Goal: Task Accomplishment & Management: Manage account settings

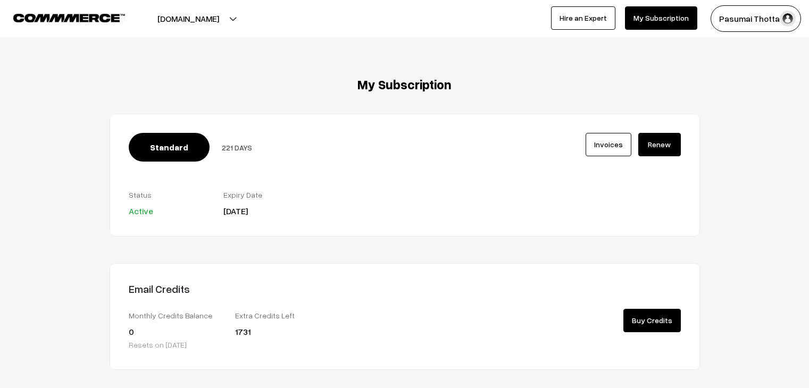
scroll to position [44, 0]
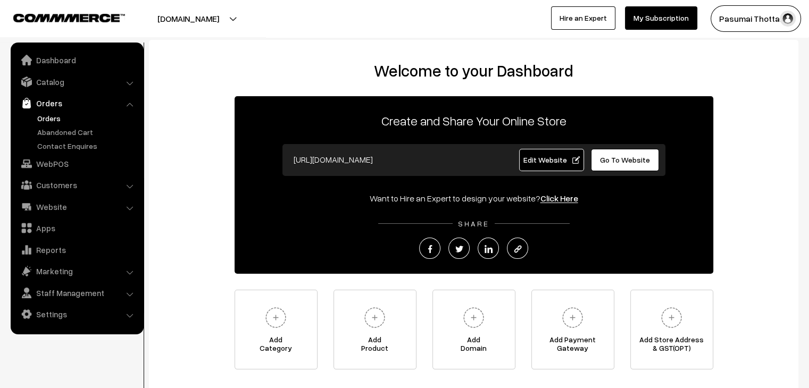
click at [51, 118] on link "Orders" at bounding box center [87, 118] width 105 height 11
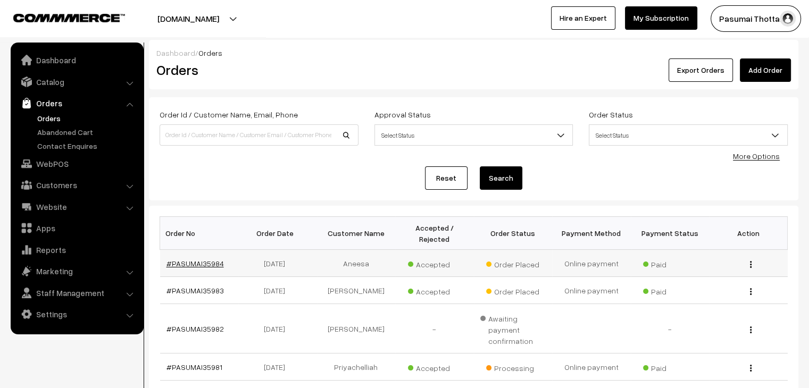
click at [194, 259] on link "#PASUMAI35984" at bounding box center [194, 263] width 57 height 9
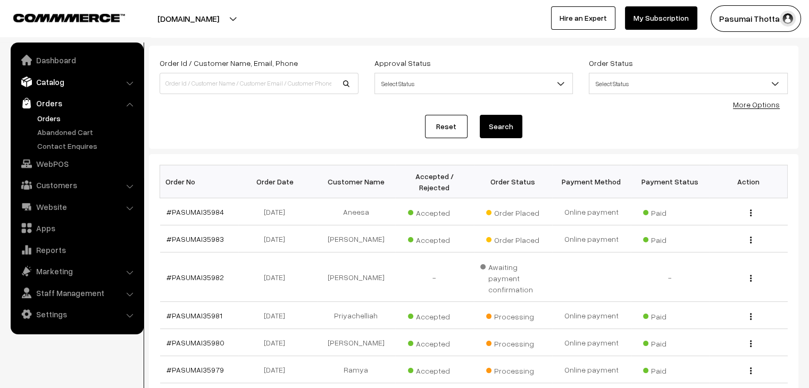
click at [56, 81] on link "Catalog" at bounding box center [76, 81] width 127 height 19
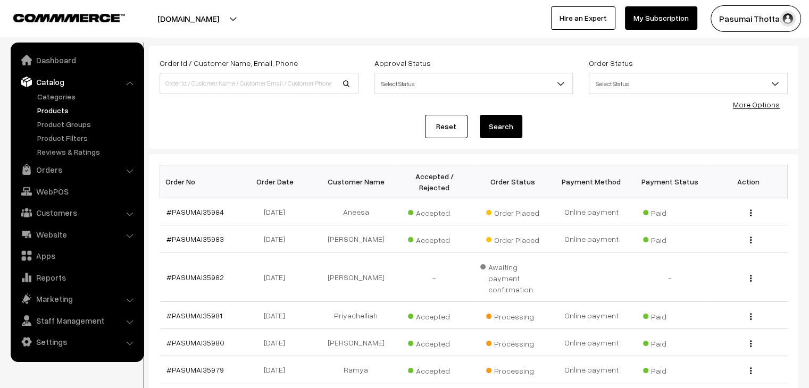
click at [63, 110] on link "Products" at bounding box center [87, 110] width 105 height 11
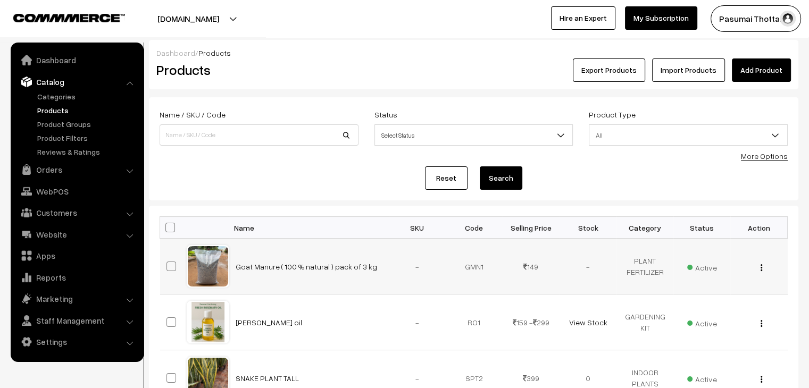
click at [198, 267] on div at bounding box center [208, 266] width 40 height 40
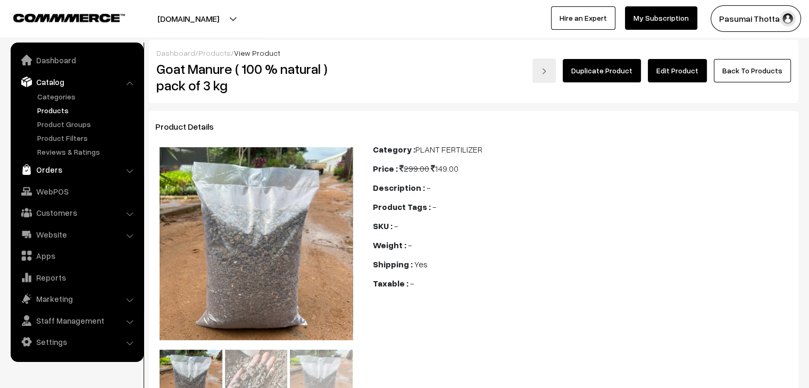
click at [43, 171] on link "Orders" at bounding box center [76, 169] width 127 height 19
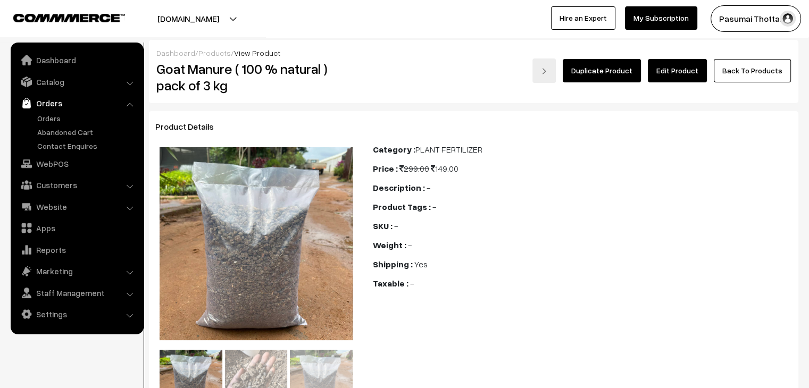
click at [45, 122] on link "Orders" at bounding box center [87, 118] width 105 height 11
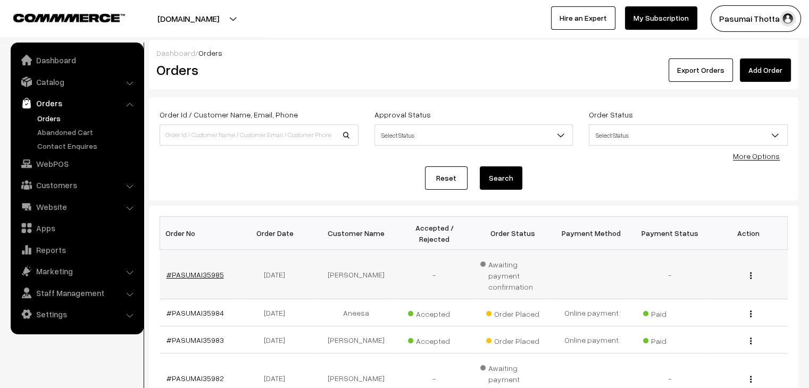
click at [198, 270] on link "#PASUMAI35985" at bounding box center [194, 274] width 57 height 9
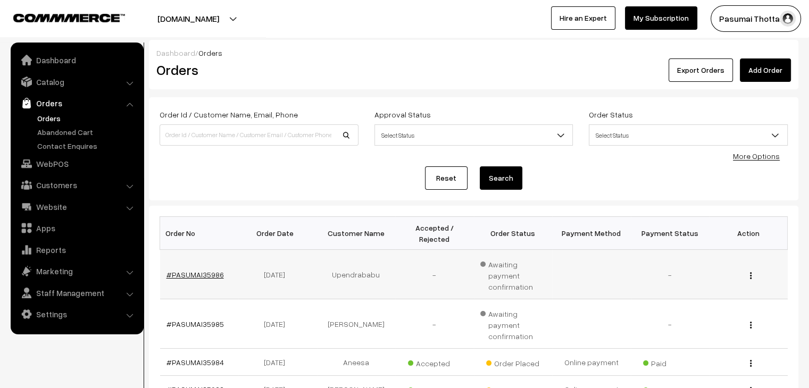
click at [196, 270] on link "#PASUMAI35986" at bounding box center [194, 274] width 57 height 9
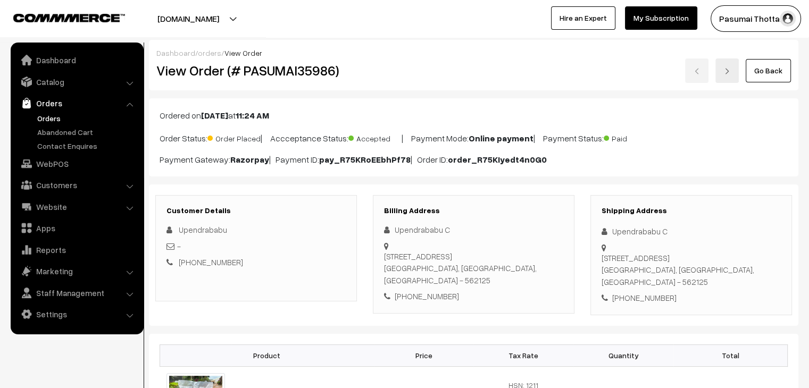
click at [442, 98] on div "Ordered on Aug 19, 2025 at 11:24 AM Order Status: Order Placed | Accceptance St…" at bounding box center [473, 137] width 649 height 78
